Goal: Find specific page/section: Find specific page/section

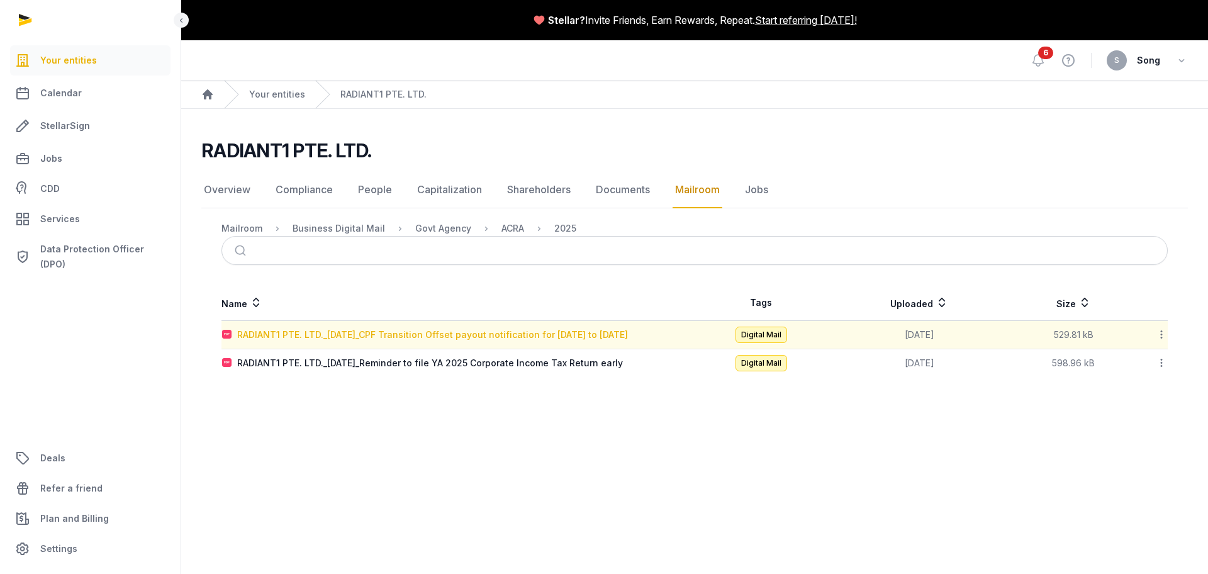
click at [399, 336] on div "RADIANT1 PTE. LTD._2025-09-24_CPF Transition Offset payout notification for Jan…" at bounding box center [432, 334] width 391 height 13
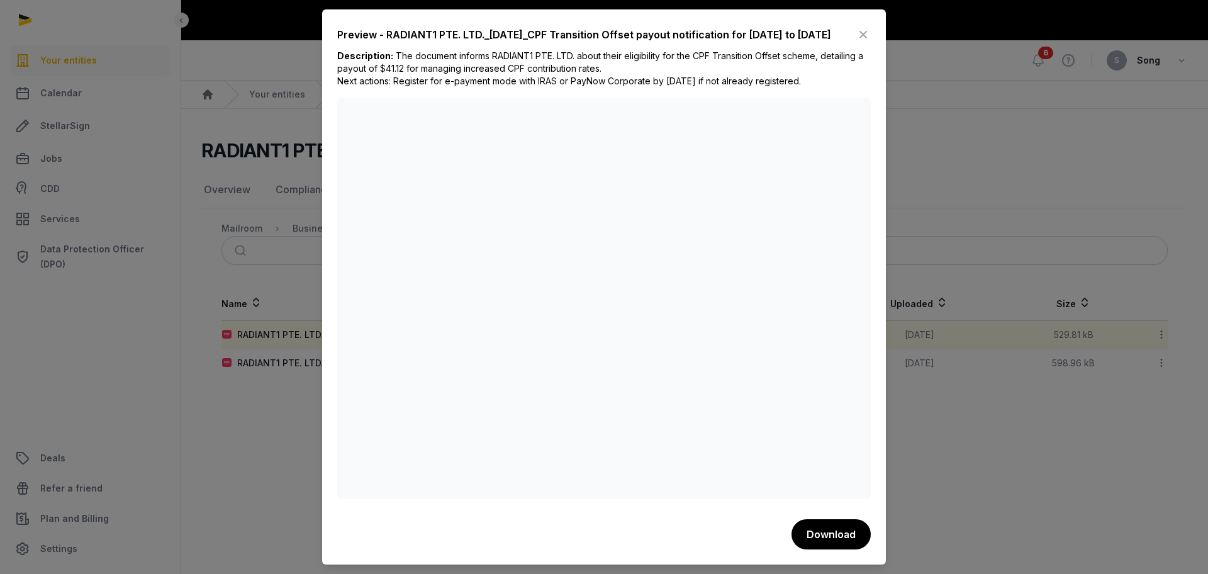
drag, startPoint x: 387, startPoint y: 26, endPoint x: 419, endPoint y: 48, distance: 38.6
click at [419, 42] on div "Preview - RADIANT1 PTE. LTD._2025-09-24_CPF Transition Offset payout notificati…" at bounding box center [584, 34] width 494 height 15
click at [482, 27] on div "Preview - RADIANT1 PTE. LTD._2025-09-24_CPF Transition Offset payout notificati…" at bounding box center [584, 34] width 494 height 15
drag, startPoint x: 489, startPoint y: 29, endPoint x: 542, endPoint y: 44, distance: 54.3
click at [542, 42] on div "Preview - RADIANT1 PTE. LTD._2025-09-24_CPF Transition Offset payout notificati…" at bounding box center [584, 34] width 494 height 15
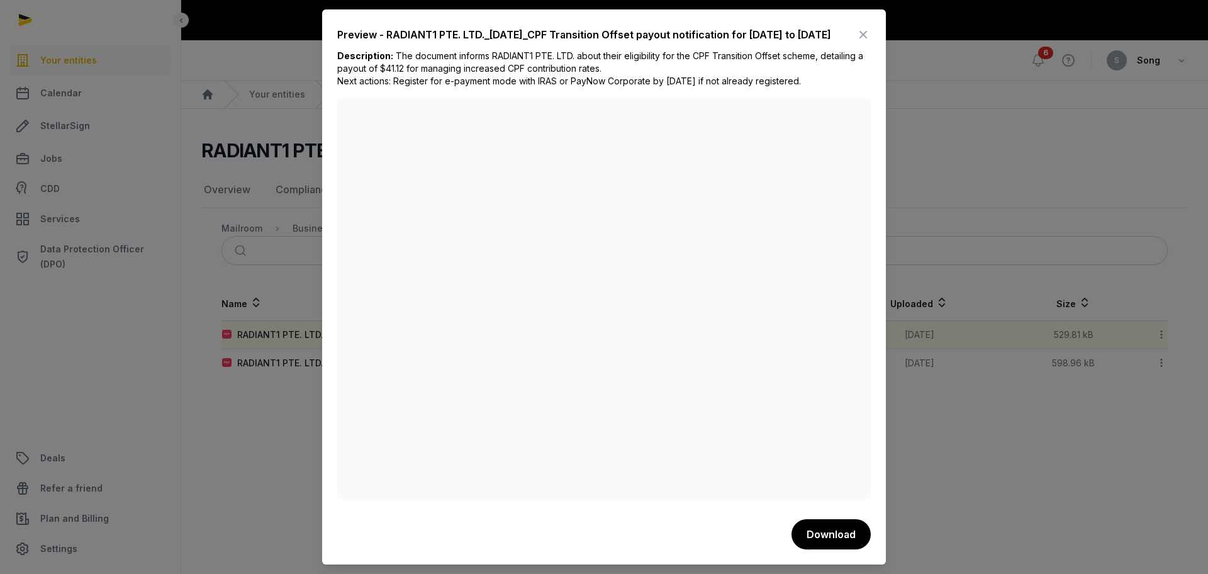
copy div "2025-09-24_CPF Transition Offset payout notification for January to June 2025"
click at [870, 26] on div "Preview - RADIANT1 PTE. LTD._2025-09-24_CPF Transition Offset payout notificati…" at bounding box center [604, 286] width 564 height 555
click at [865, 33] on icon at bounding box center [862, 35] width 15 height 20
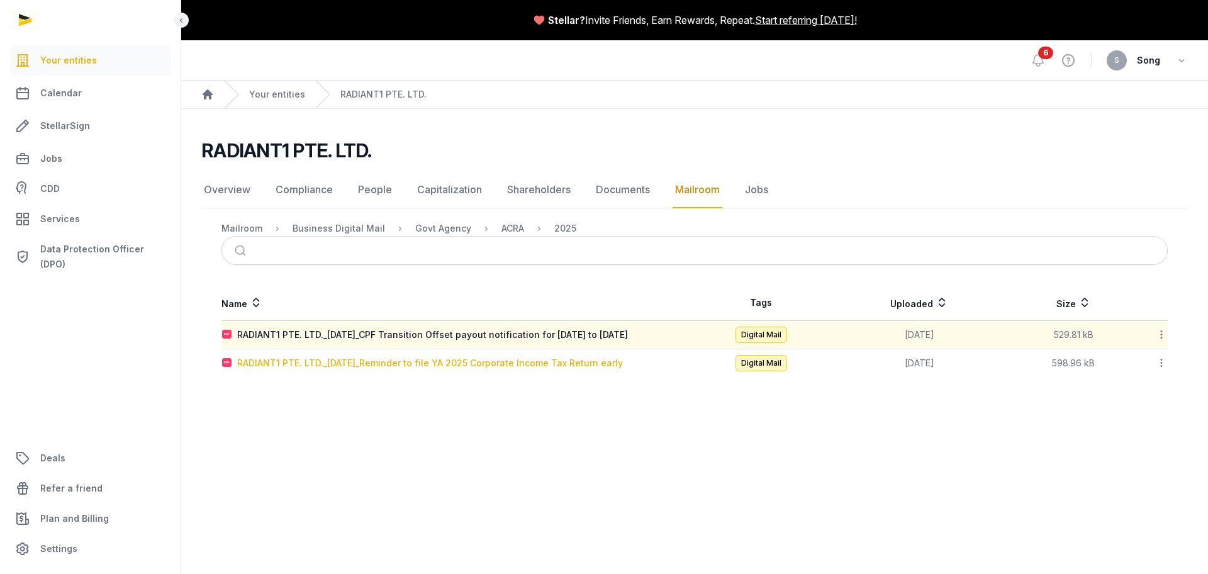
click at [396, 367] on div "RADIANT1 PTE. LTD._2025-09-29_Reminder to file YA 2025 Corporate Income Tax Ret…" at bounding box center [430, 363] width 386 height 13
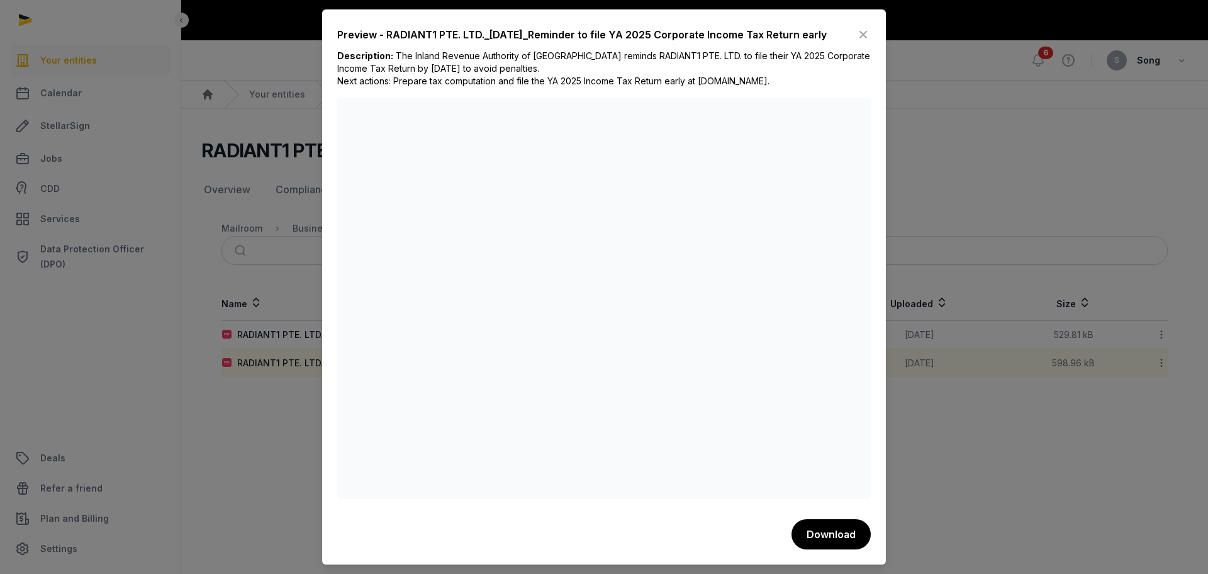
drag, startPoint x: 489, startPoint y: 33, endPoint x: 847, endPoint y: 21, distance: 358.1
click at [847, 21] on div "Preview - RADIANT1 PTE. LTD._2025-09-29_Reminder to file YA 2025 Corporate Inco…" at bounding box center [604, 286] width 564 height 555
copy div "2025-09-29_Reminder to file YA 2025 Corporate Income Tax Return early"
click at [868, 30] on icon at bounding box center [862, 35] width 15 height 20
